Goal: Transaction & Acquisition: Purchase product/service

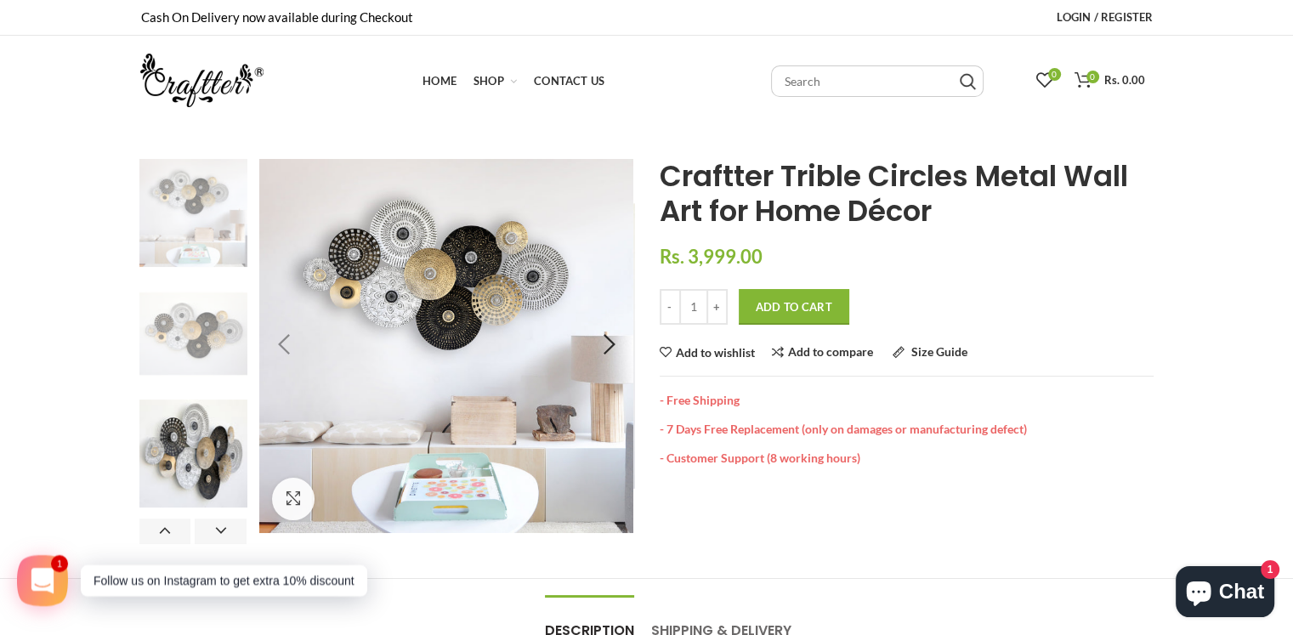
click at [194, 343] on img at bounding box center [193, 334] width 108 height 108
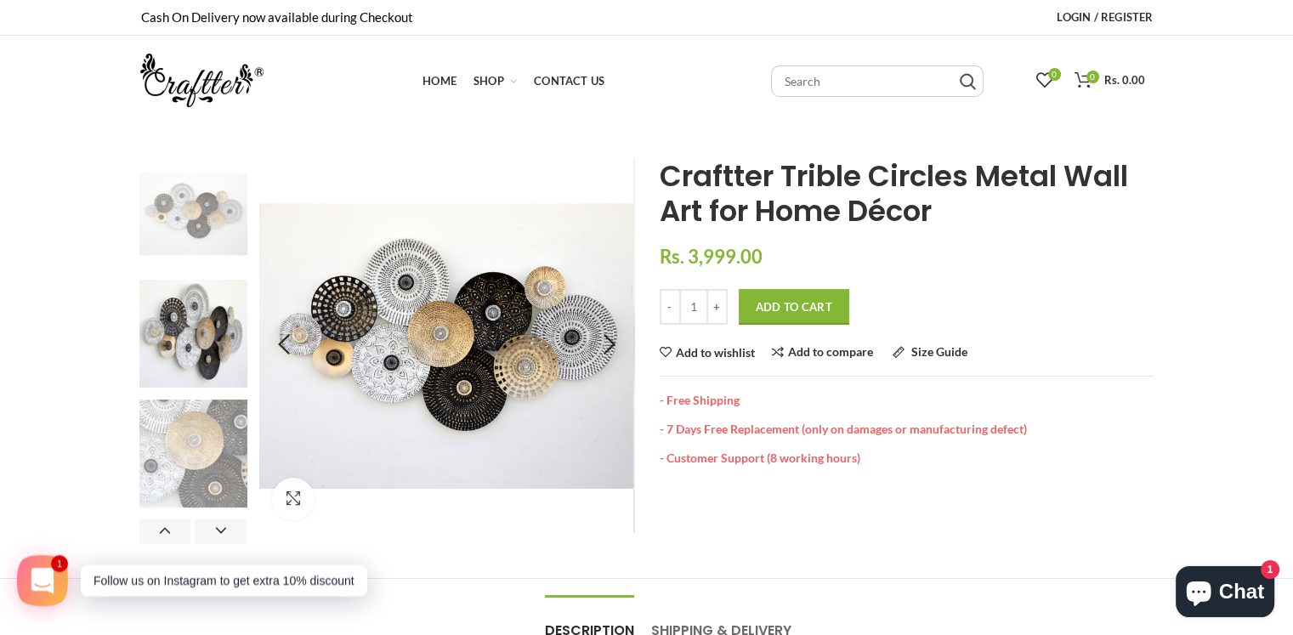
click at [194, 431] on img at bounding box center [193, 453] width 108 height 108
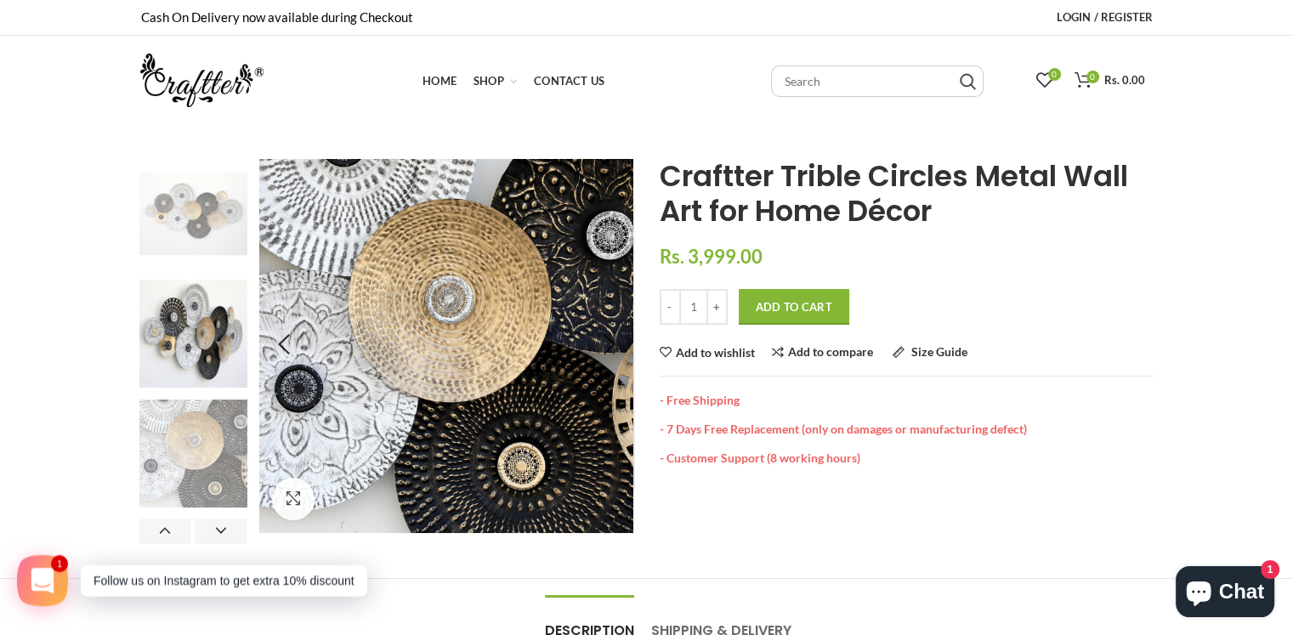
click at [186, 219] on img at bounding box center [193, 214] width 108 height 108
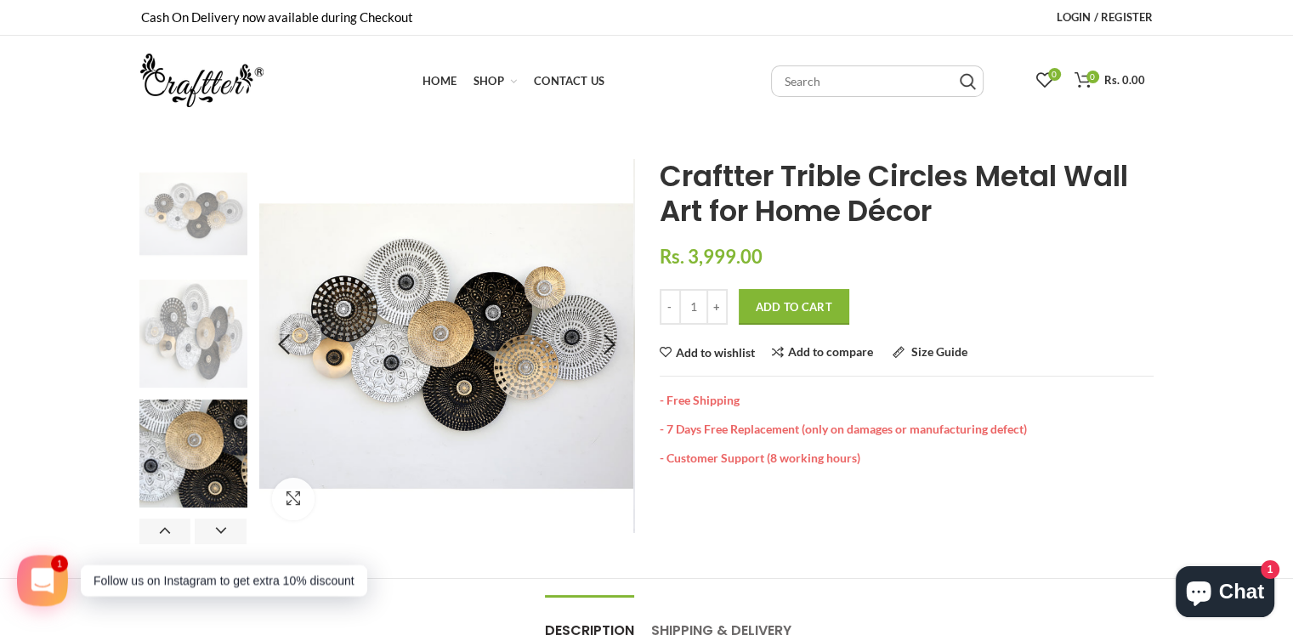
click at [196, 280] on img at bounding box center [193, 334] width 108 height 108
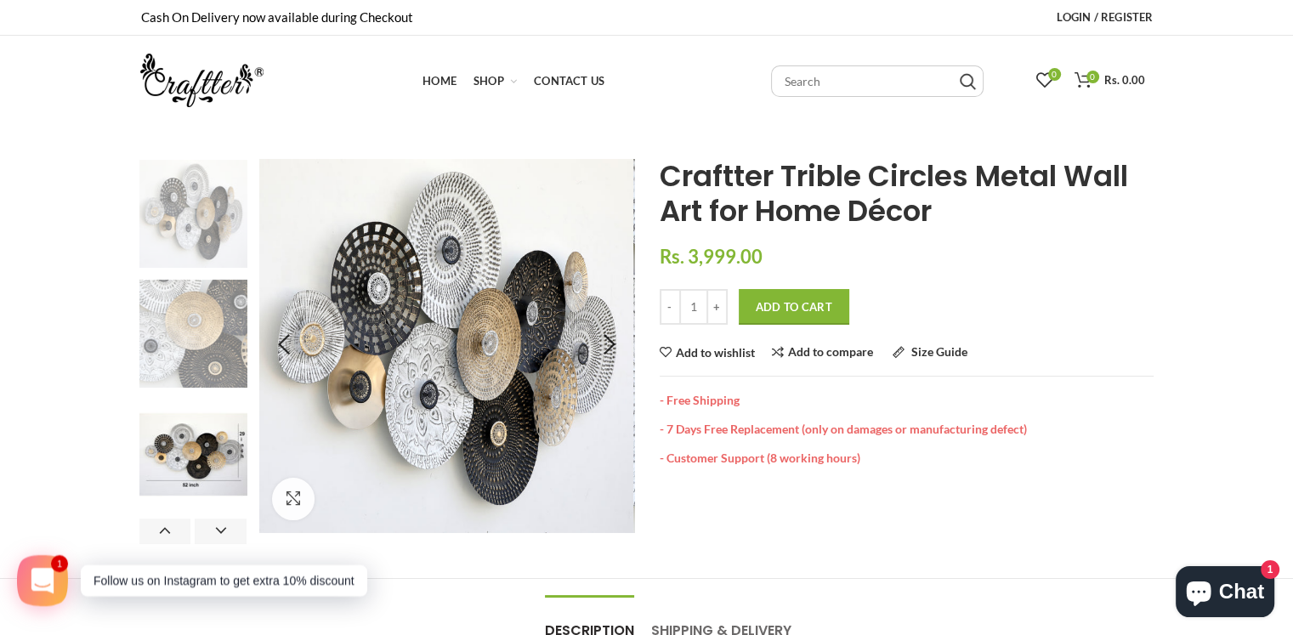
click at [200, 371] on img at bounding box center [193, 334] width 108 height 108
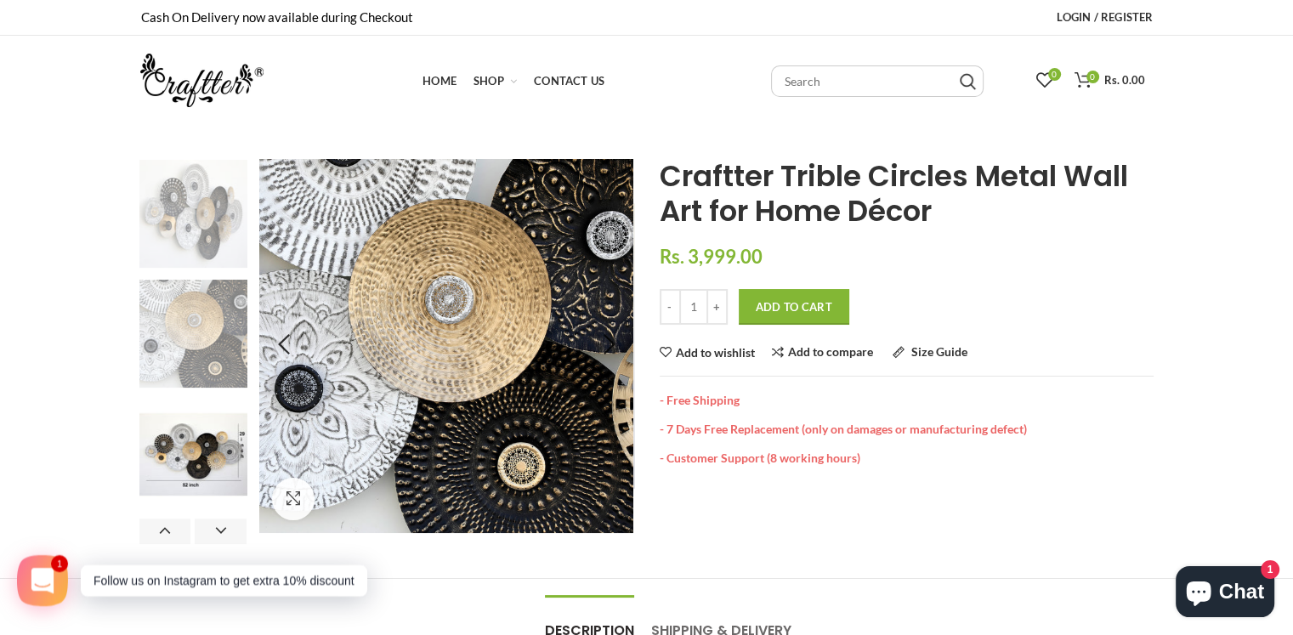
click at [191, 227] on img at bounding box center [193, 214] width 108 height 108
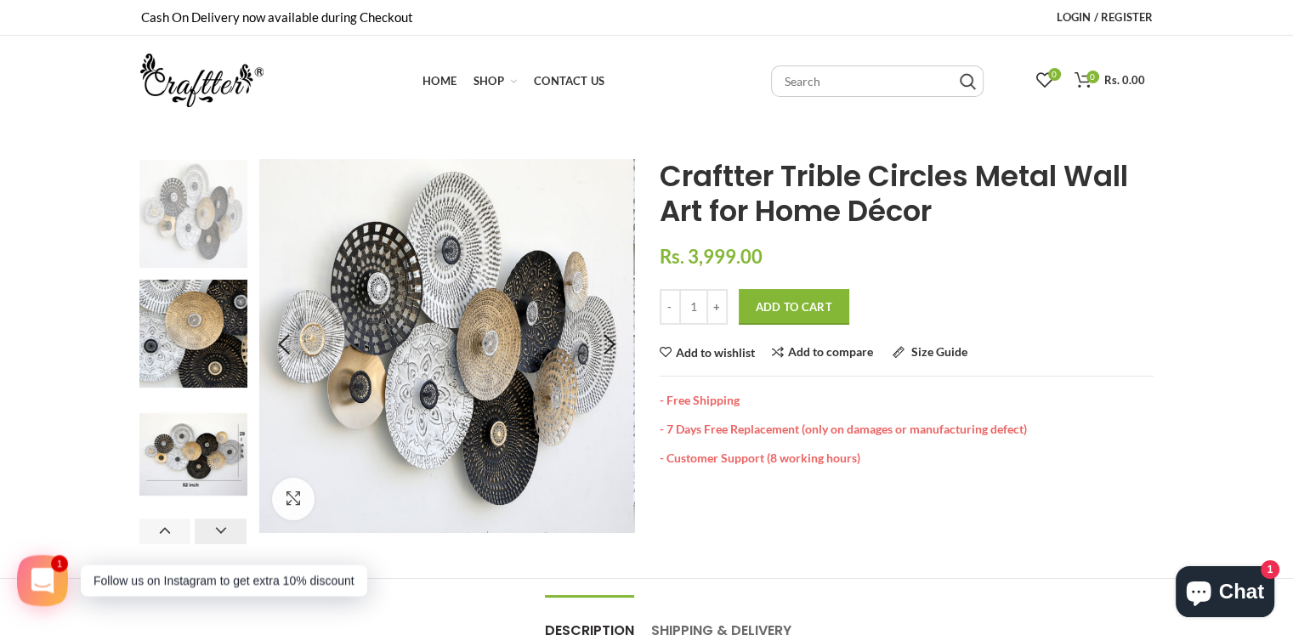
click at [218, 543] on button "Next" at bounding box center [221, 530] width 52 height 25
click at [172, 538] on button "Previous" at bounding box center [165, 530] width 52 height 25
